Goal: Information Seeking & Learning: Check status

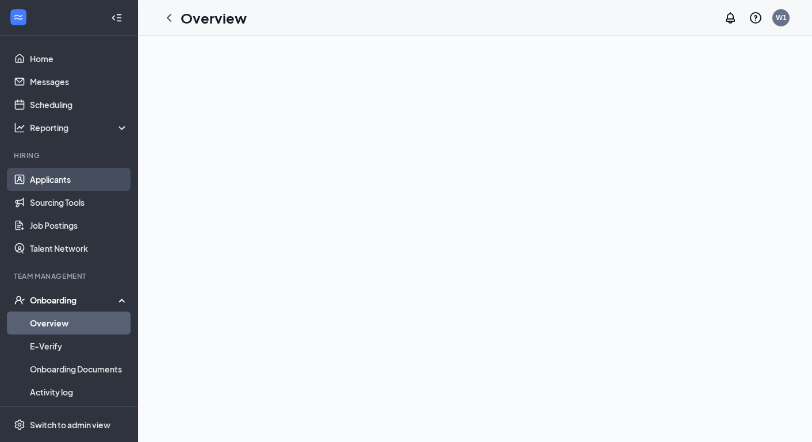
click at [43, 180] on link "Applicants" at bounding box center [79, 179] width 98 height 23
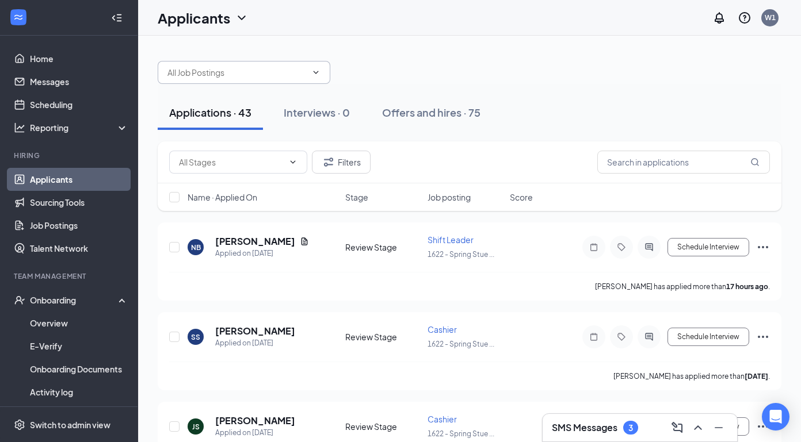
click at [312, 71] on icon "ChevronDown" at bounding box center [315, 72] width 9 height 9
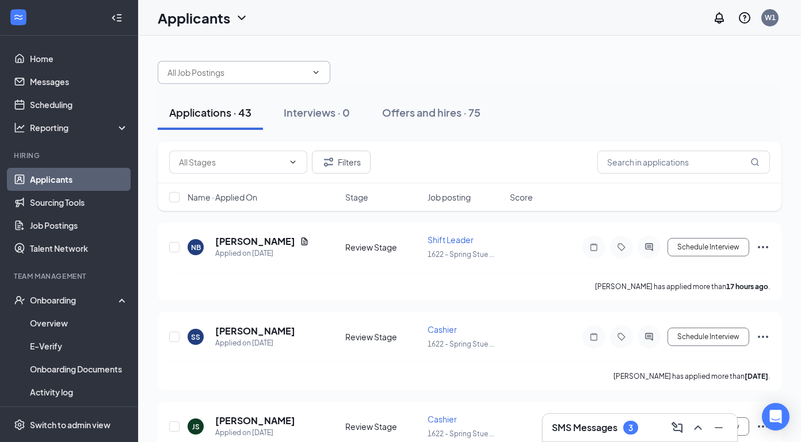
click at [312, 71] on icon "ChevronDown" at bounding box center [315, 72] width 9 height 9
click at [242, 15] on icon "ChevronDown" at bounding box center [242, 18] width 14 height 14
click at [203, 52] on link "Applicants" at bounding box center [227, 50] width 124 height 12
click at [313, 74] on icon "ChevronDown" at bounding box center [315, 72] width 9 height 9
click at [166, 67] on span at bounding box center [244, 72] width 173 height 23
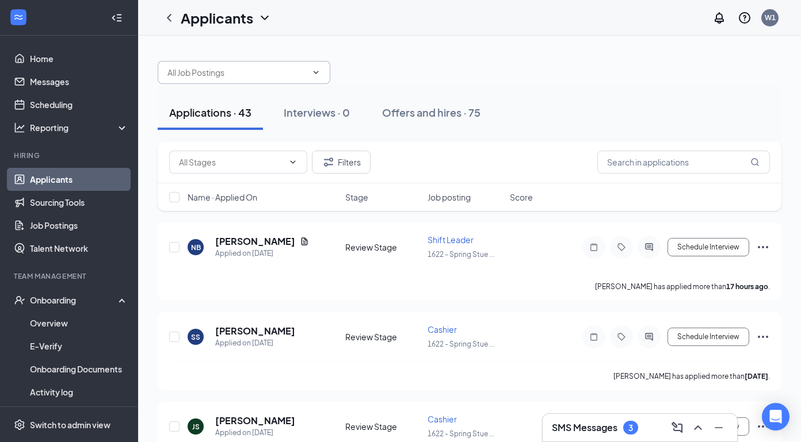
click at [166, 68] on span at bounding box center [244, 72] width 173 height 23
type input "j"
type input "[PERSON_NAME]"
click at [316, 72] on icon "ChevronDown" at bounding box center [316, 72] width 5 height 3
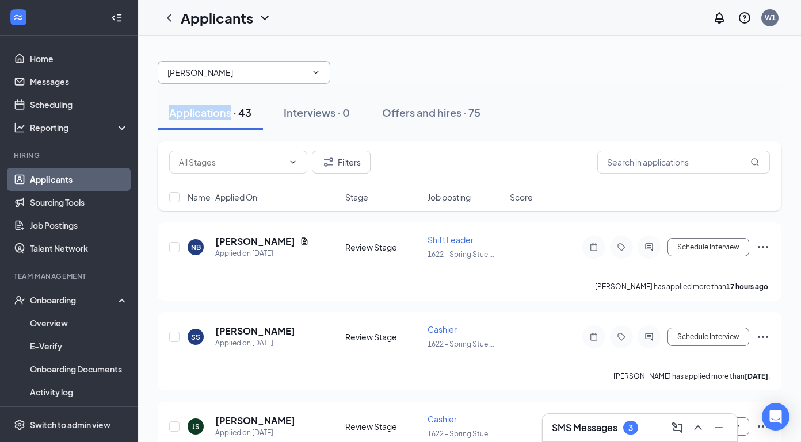
click at [316, 72] on icon "ChevronDown" at bounding box center [316, 72] width 5 height 3
click at [293, 162] on icon "ChevronDown" at bounding box center [292, 162] width 9 height 9
click at [755, 162] on icon "MagnifyingGlass" at bounding box center [754, 162] width 9 height 9
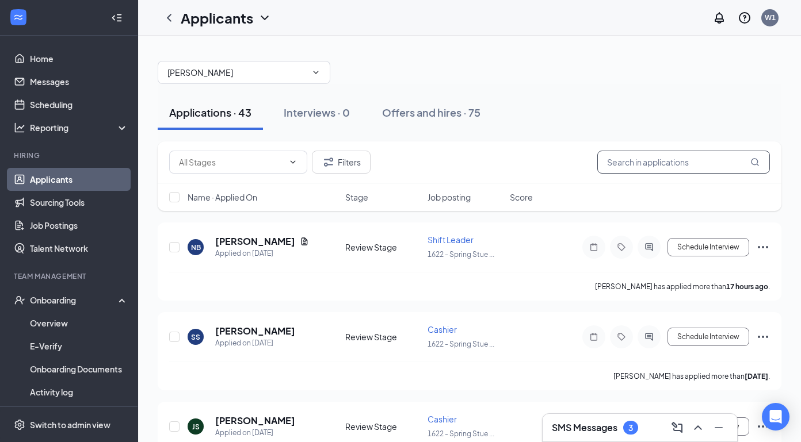
click at [755, 162] on icon "MagnifyingGlass" at bounding box center [754, 162] width 9 height 9
click at [604, 159] on input "text" at bounding box center [683, 162] width 173 height 23
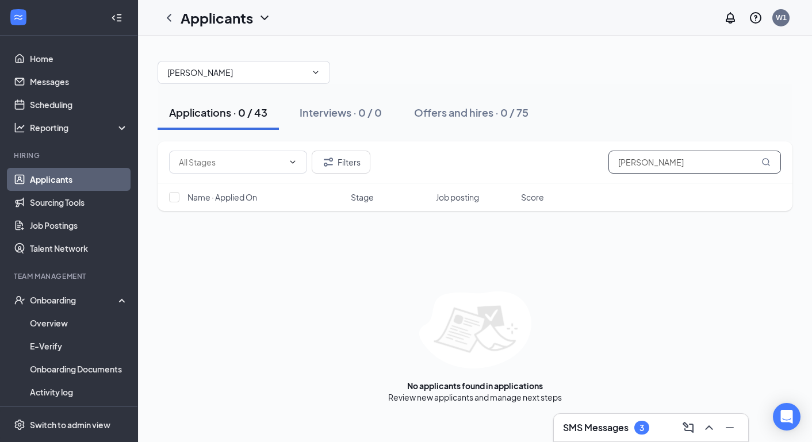
type input "[PERSON_NAME]"
click at [766, 166] on icon "MagnifyingGlass" at bounding box center [766, 162] width 9 height 9
click at [765, 161] on icon "MagnifyingGlass" at bounding box center [766, 162] width 9 height 9
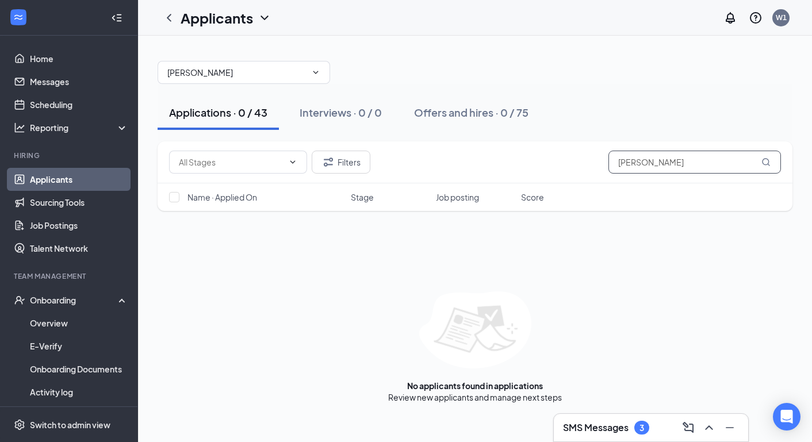
click at [765, 161] on icon "MagnifyingGlass" at bounding box center [766, 162] width 9 height 9
click at [169, 200] on input "checkbox" at bounding box center [174, 197] width 10 height 10
click at [171, 194] on input "checkbox" at bounding box center [174, 197] width 10 height 10
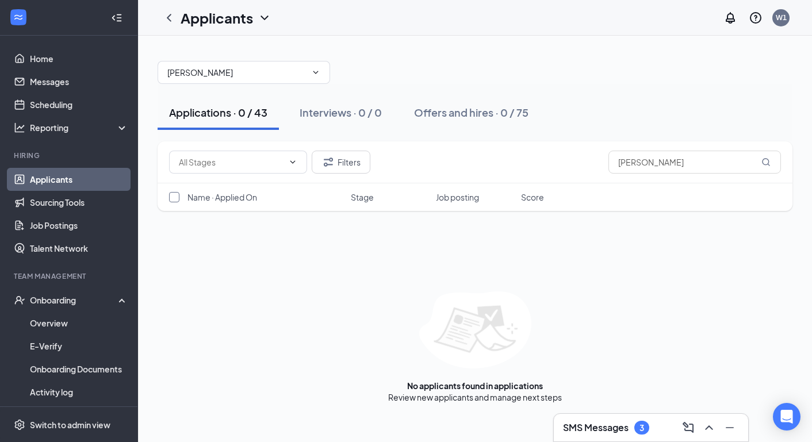
click at [171, 194] on input "checkbox" at bounding box center [174, 197] width 10 height 10
checkbox input "false"
click at [292, 168] on span at bounding box center [238, 162] width 138 height 23
click at [316, 70] on icon "ChevronDown" at bounding box center [315, 72] width 9 height 9
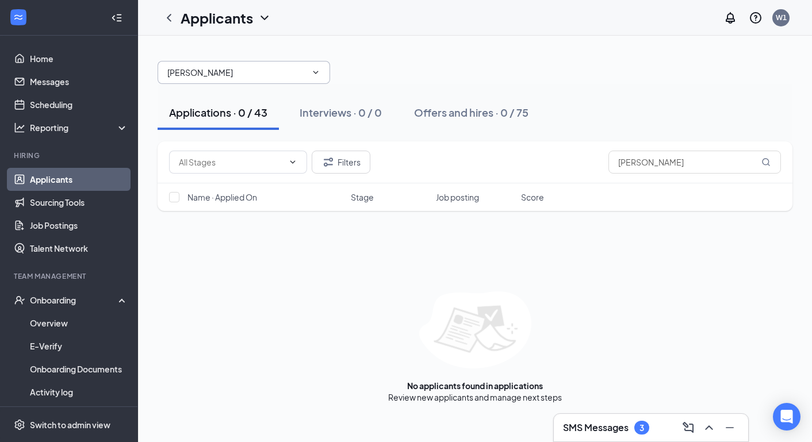
click at [316, 70] on icon "ChevronDown" at bounding box center [315, 72] width 9 height 9
click at [201, 115] on div "Applications · 0 / 43" at bounding box center [218, 112] width 98 height 14
click at [327, 105] on div "Interviews · 0 / 0" at bounding box center [341, 112] width 82 height 14
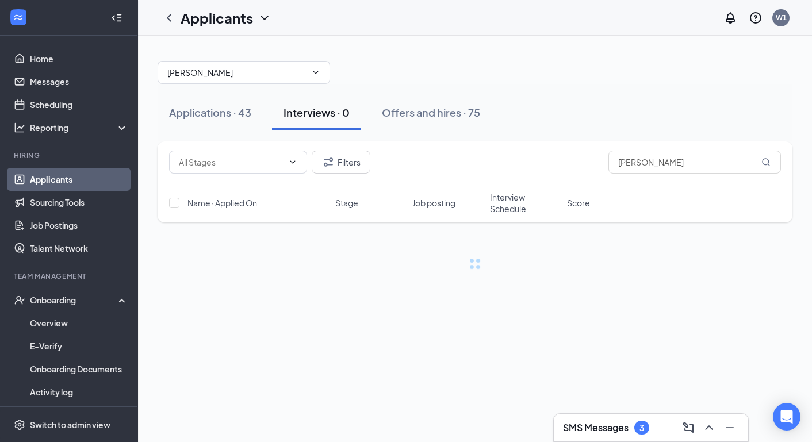
click at [327, 105] on div "Interviews · 0" at bounding box center [317, 112] width 66 height 14
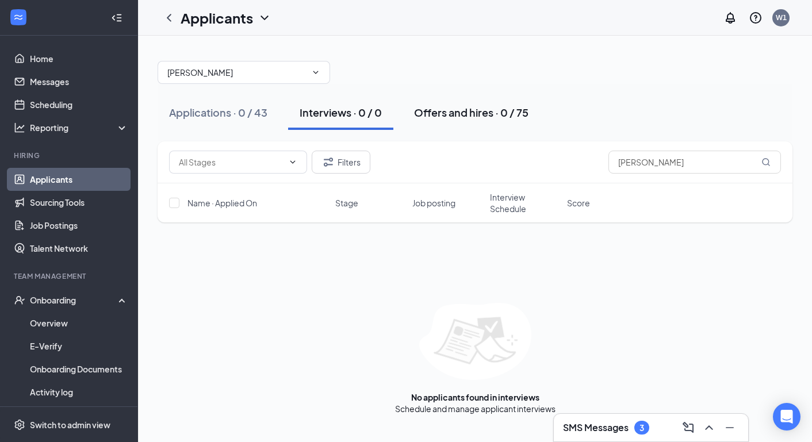
click at [491, 113] on div "Offers and hires · 0 / 75" at bounding box center [471, 112] width 114 height 14
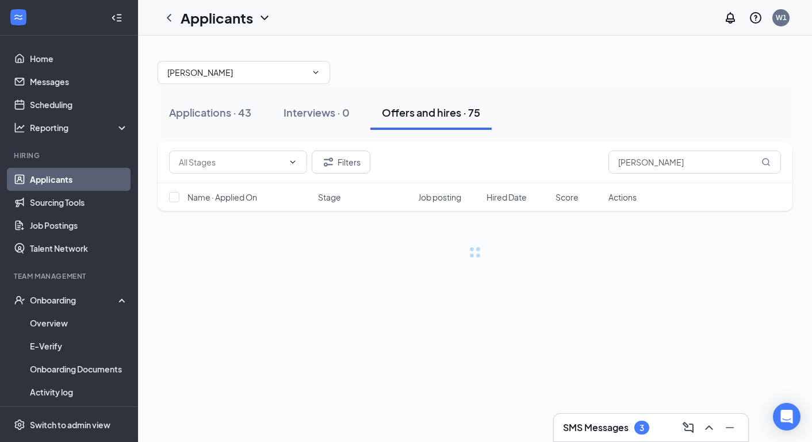
click at [491, 113] on button "Offers and hires · 75" at bounding box center [431, 113] width 121 height 35
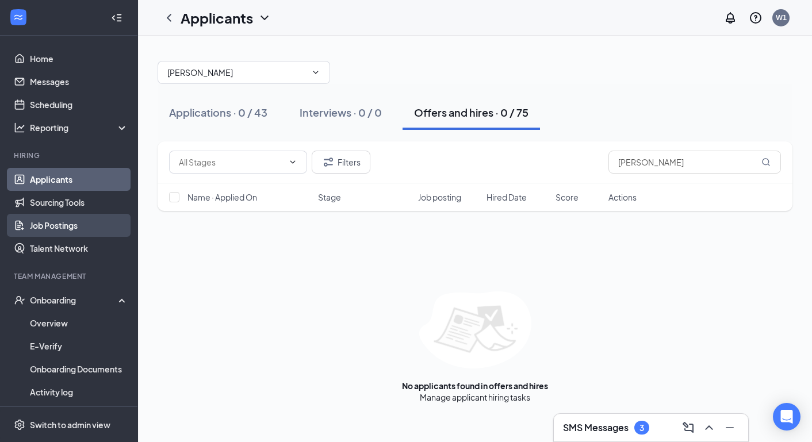
click at [58, 226] on link "Job Postings" at bounding box center [79, 225] width 98 height 23
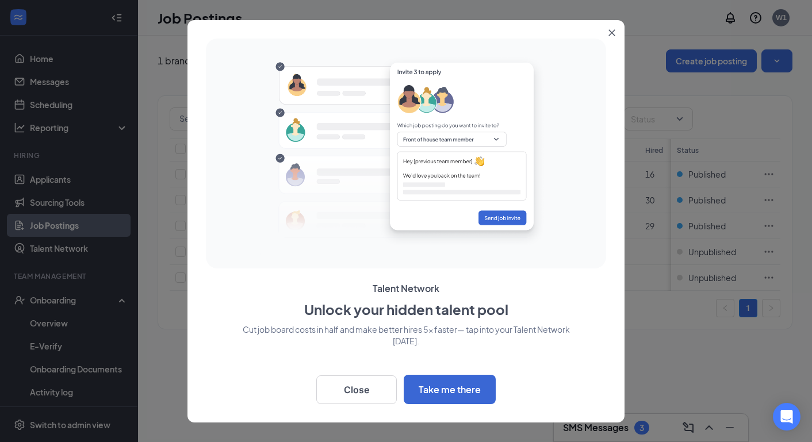
click at [609, 26] on button "Close" at bounding box center [614, 30] width 21 height 21
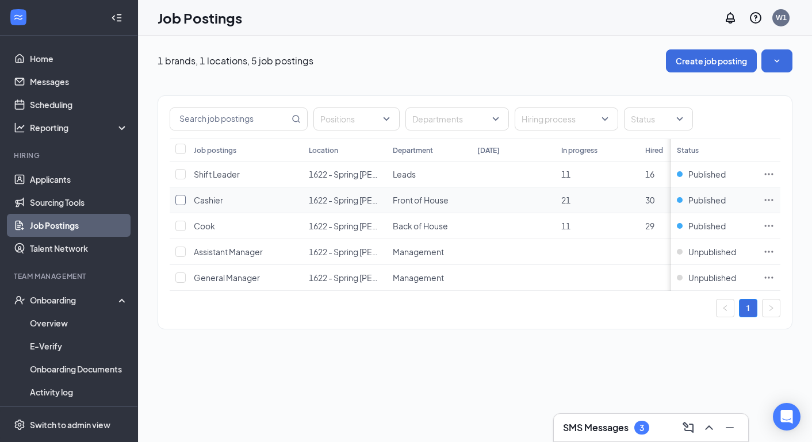
click at [180, 203] on input "checkbox" at bounding box center [180, 200] width 10 height 10
checkbox input "true"
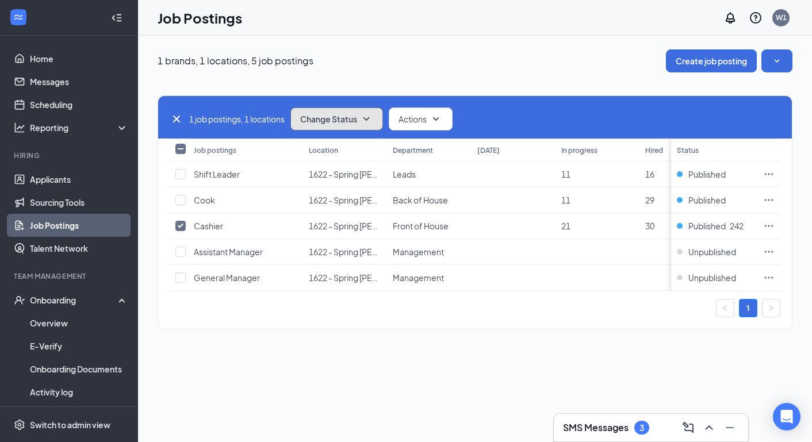
click at [372, 122] on icon "SmallChevronDown" at bounding box center [367, 119] width 14 height 14
click at [440, 118] on icon "SmallChevronDown" at bounding box center [436, 118] width 6 height 3
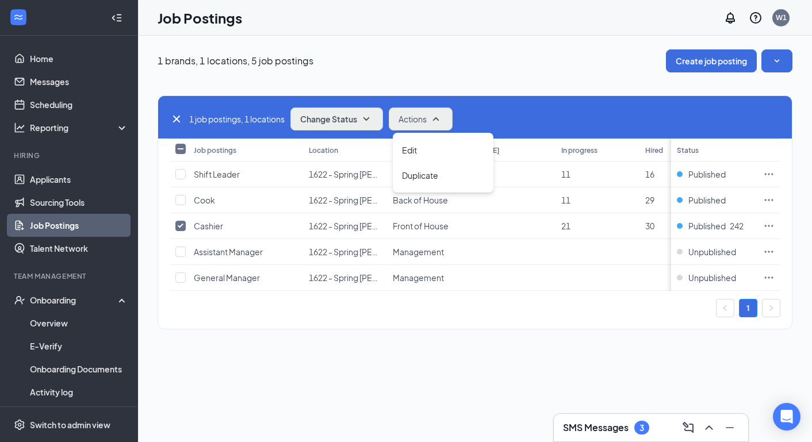
click at [440, 47] on div "1 brands, 1 locations, 5 job postings Create job posting 1 job postings, 1 loca…" at bounding box center [475, 195] width 674 height 319
